Goal: Information Seeking & Learning: Understand process/instructions

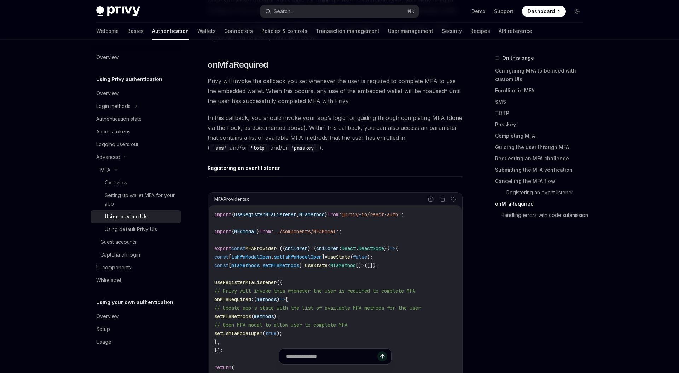
scroll to position [2410, 0]
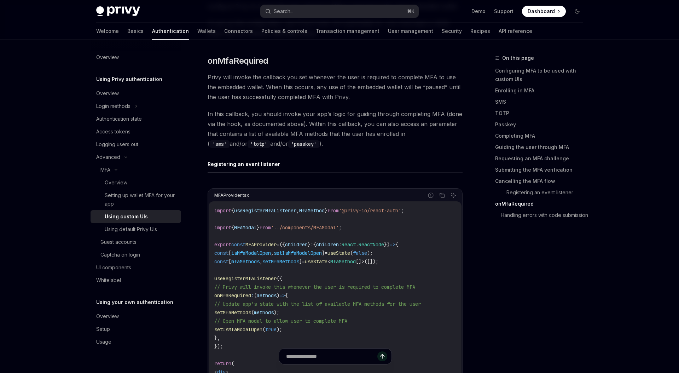
type textarea "*"
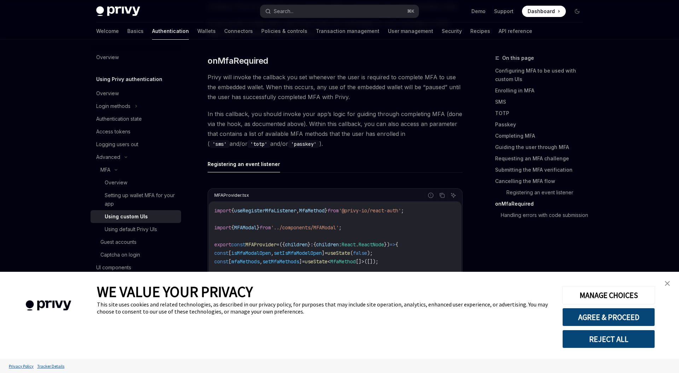
click at [669, 283] on img "close banner" at bounding box center [667, 283] width 5 height 5
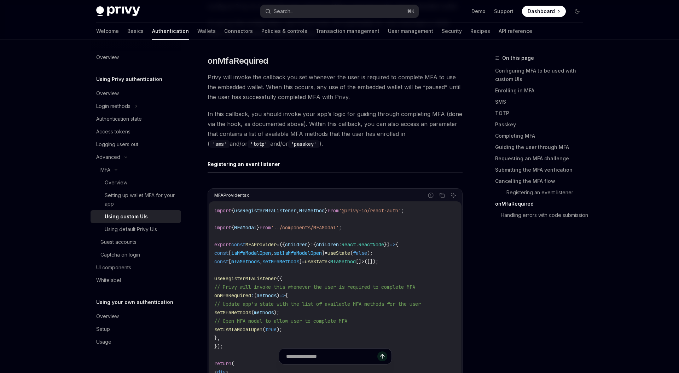
click at [270, 251] on span "isMfaModalOpen" at bounding box center [251, 253] width 40 height 6
click at [267, 243] on span "MFAProvider" at bounding box center [261, 244] width 31 height 6
click at [268, 250] on span "isMfaModalOpen" at bounding box center [251, 253] width 40 height 6
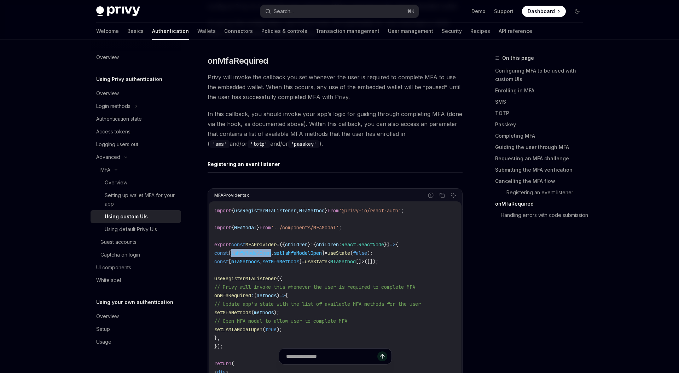
click at [268, 250] on span "isMfaModalOpen" at bounding box center [251, 253] width 40 height 6
click at [262, 263] on code "import { useRegisterMfaListener , MfaMethod } from '@privy-io/react-auth' ; imp…" at bounding box center [385, 316] width 343 height 221
click at [260, 260] on span "mfaMethods" at bounding box center [245, 261] width 28 height 6
